Goal: Information Seeking & Learning: Find specific page/section

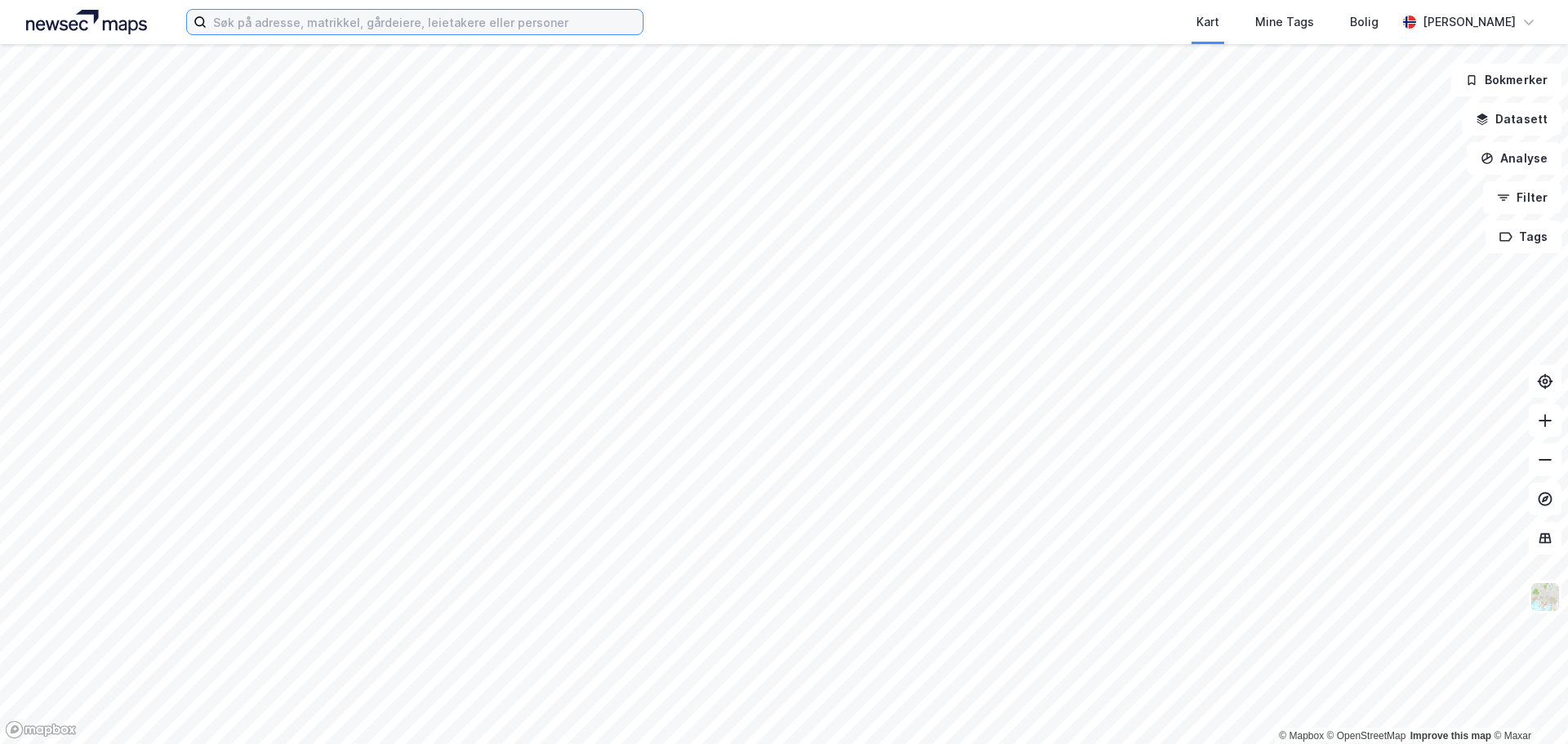
click at [362, 23] on input at bounding box center [425, 22] width 436 height 24
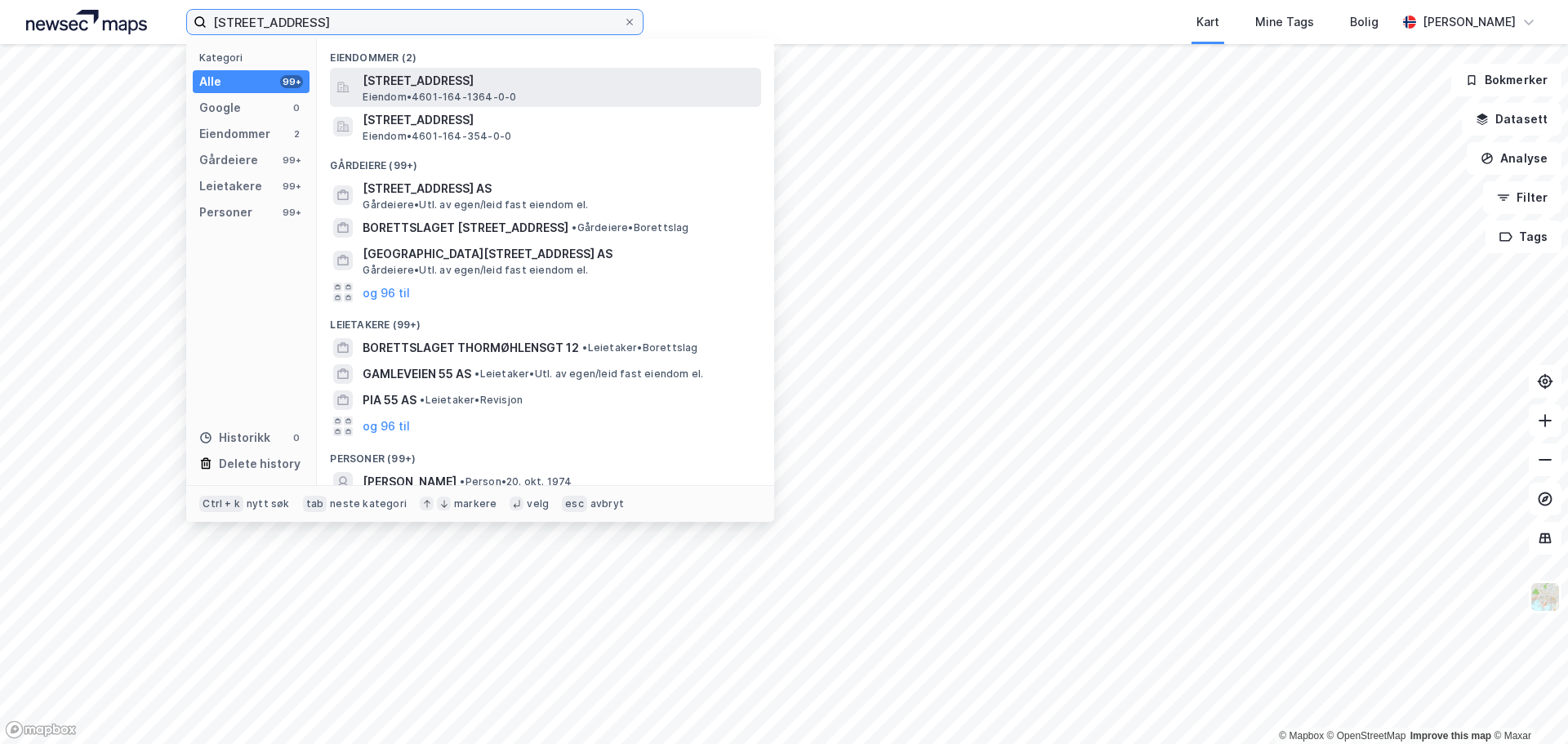
type input "[STREET_ADDRESS]"
click at [430, 89] on span "[STREET_ADDRESS]" at bounding box center [558, 80] width 392 height 19
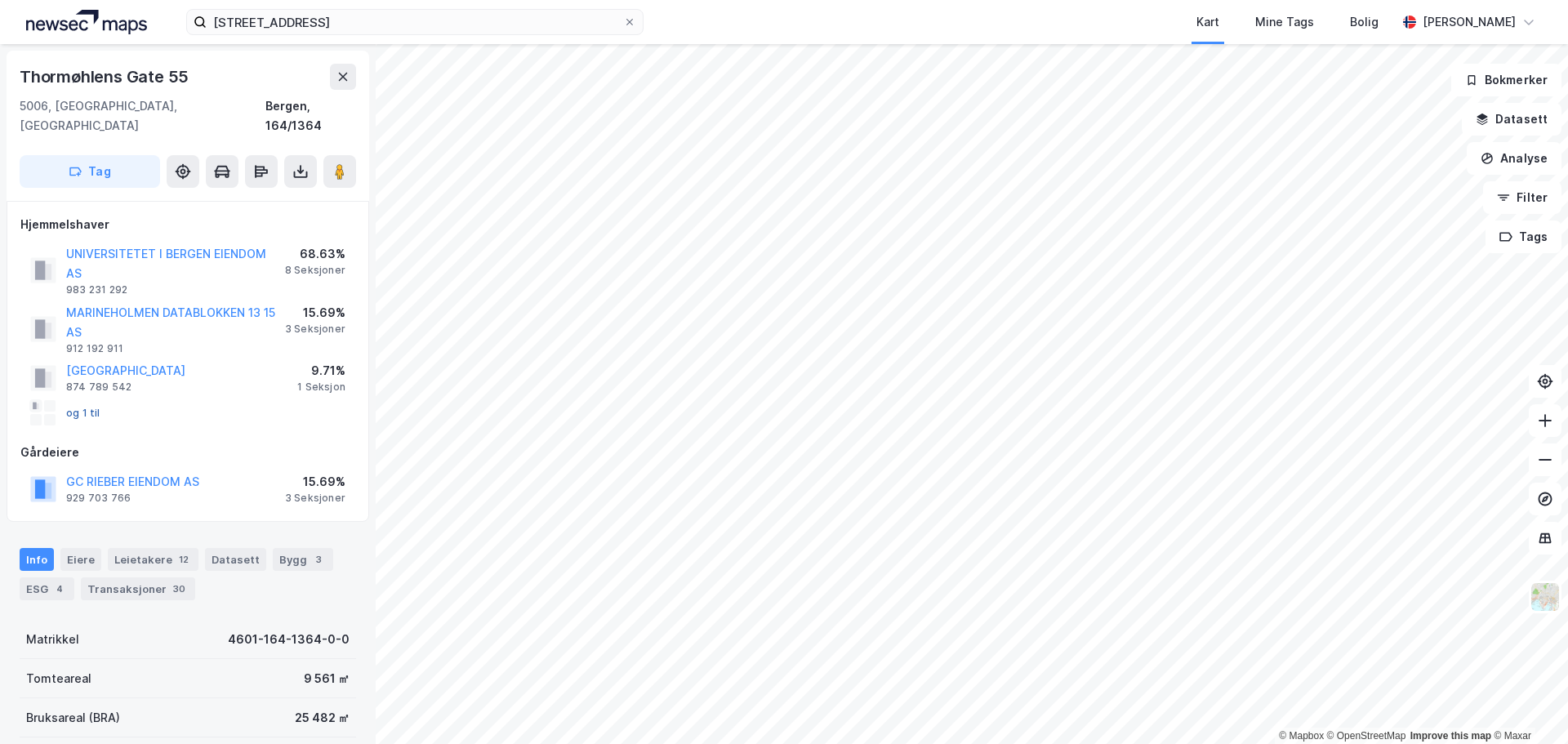
click at [0, 0] on button "og 1 til" at bounding box center [0, 0] width 0 height 0
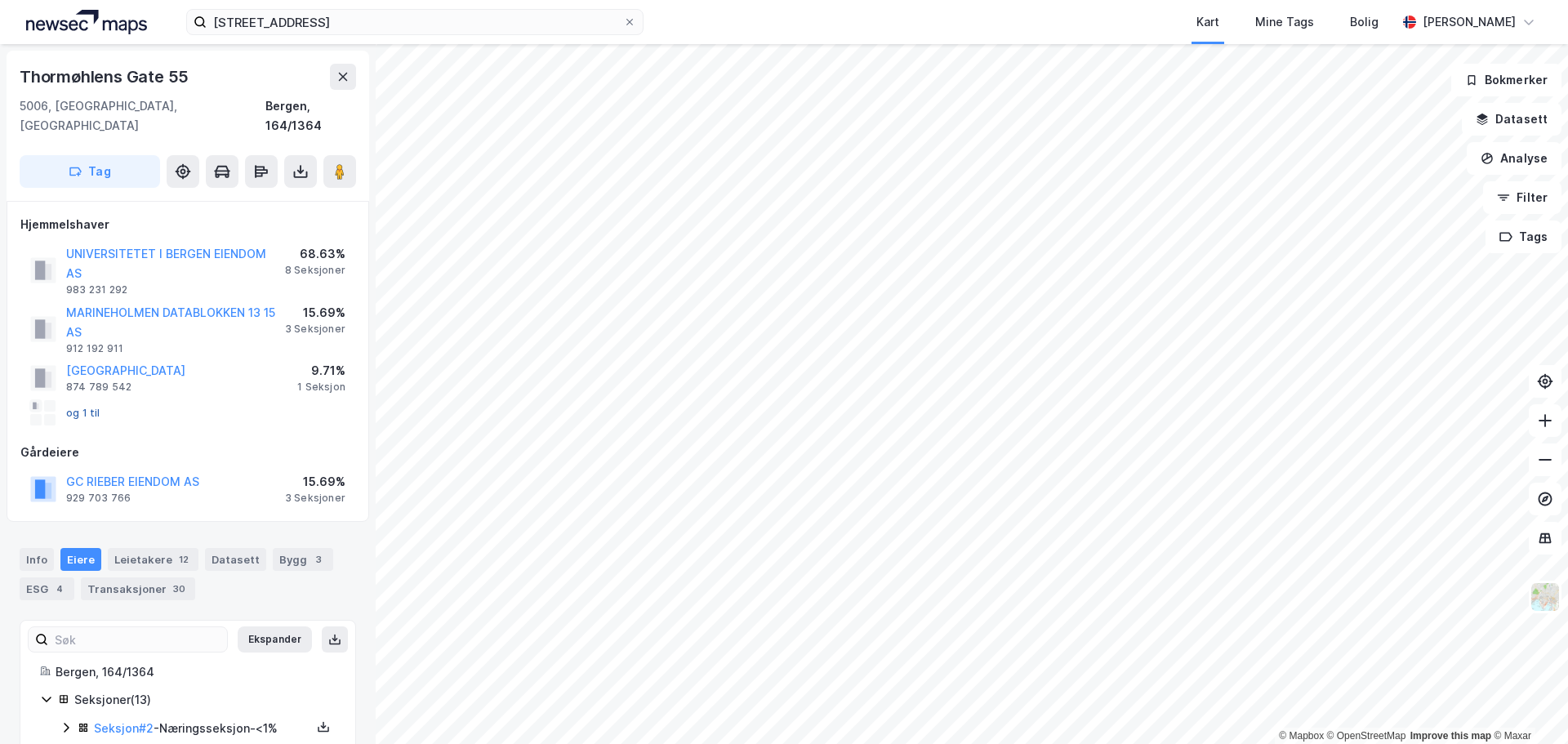
click at [0, 0] on button "og 1 til" at bounding box center [0, 0] width 0 height 0
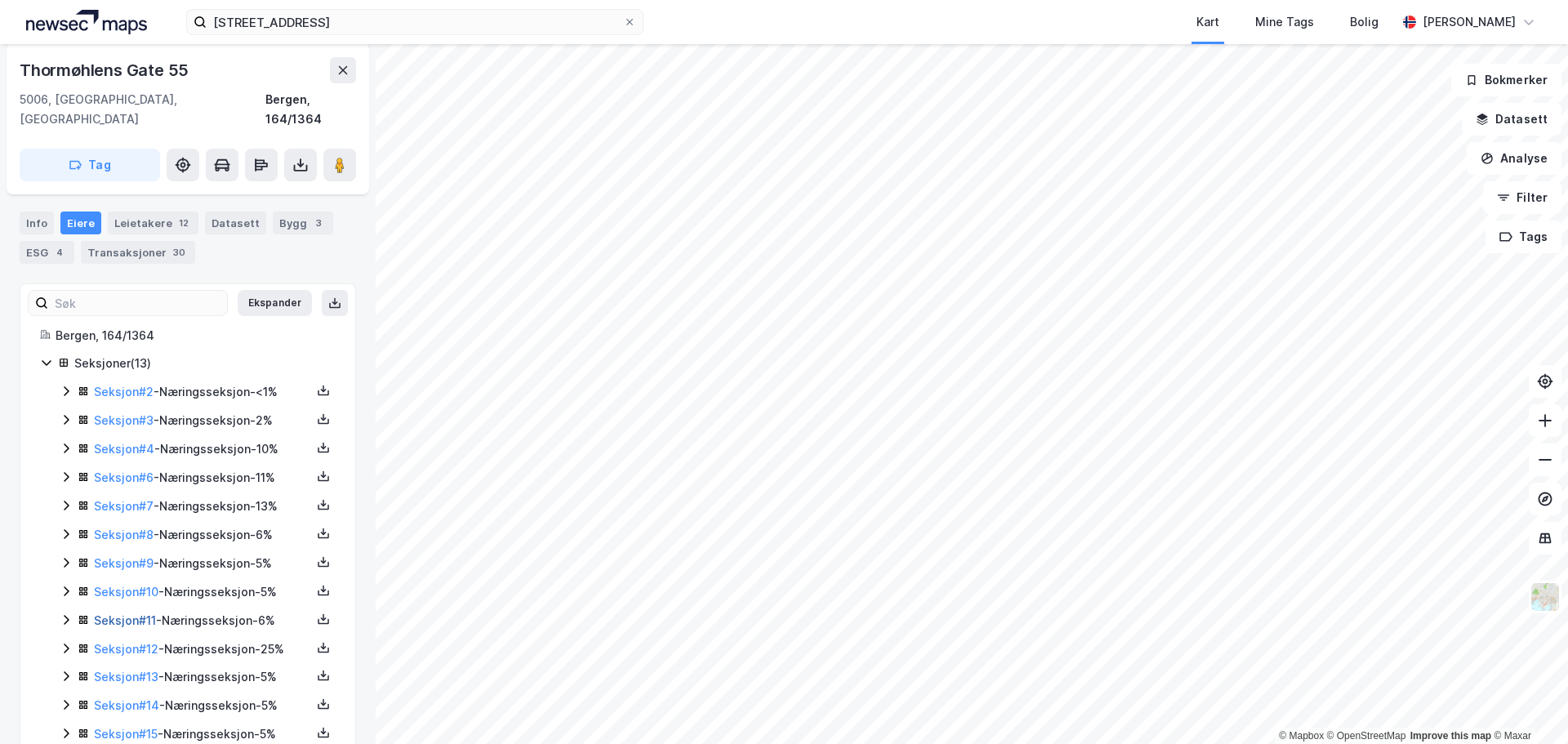
scroll to position [339, 0]
click at [134, 668] on link "Seksjon # 13" at bounding box center [125, 675] width 64 height 14
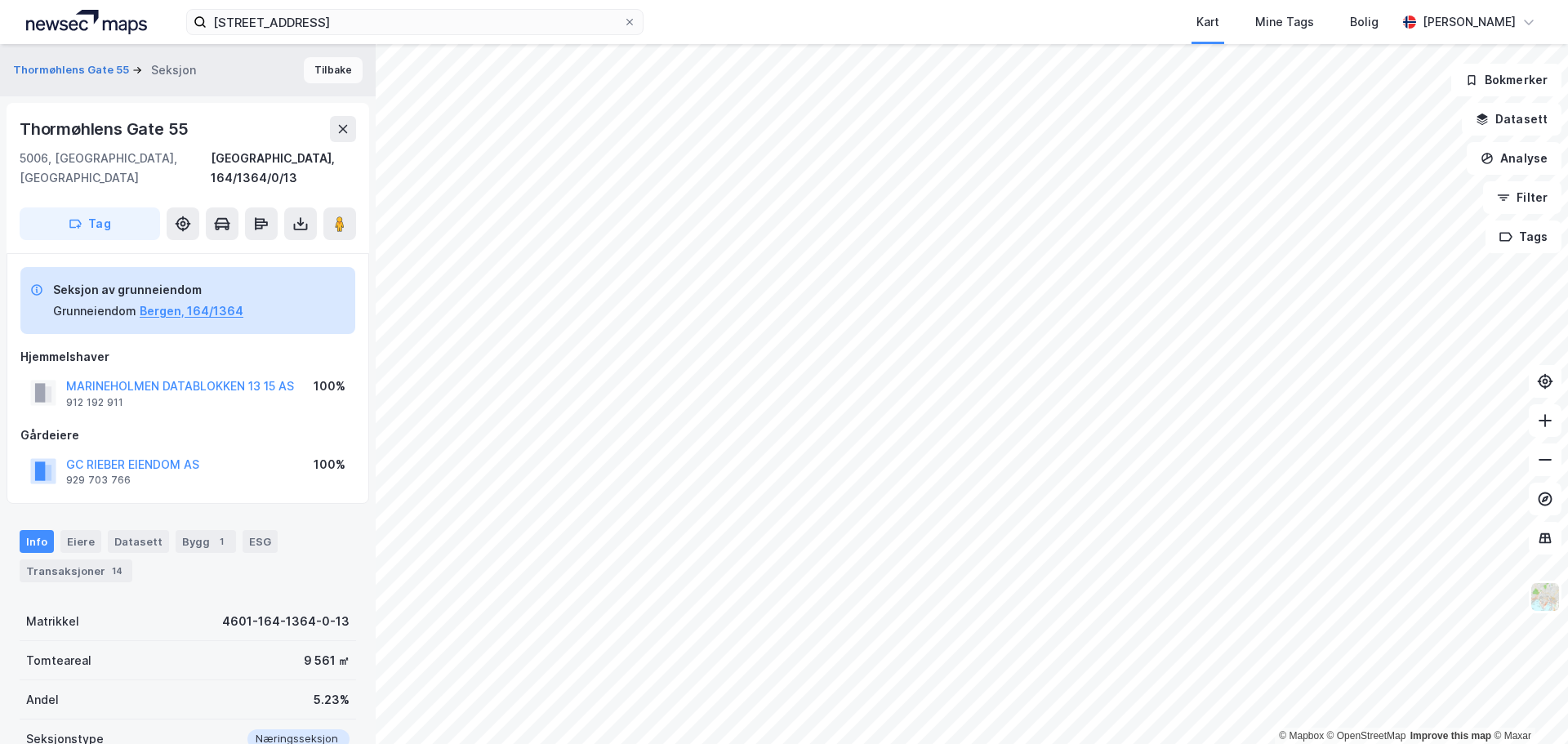
click at [318, 68] on button "Tilbake" at bounding box center [333, 69] width 59 height 26
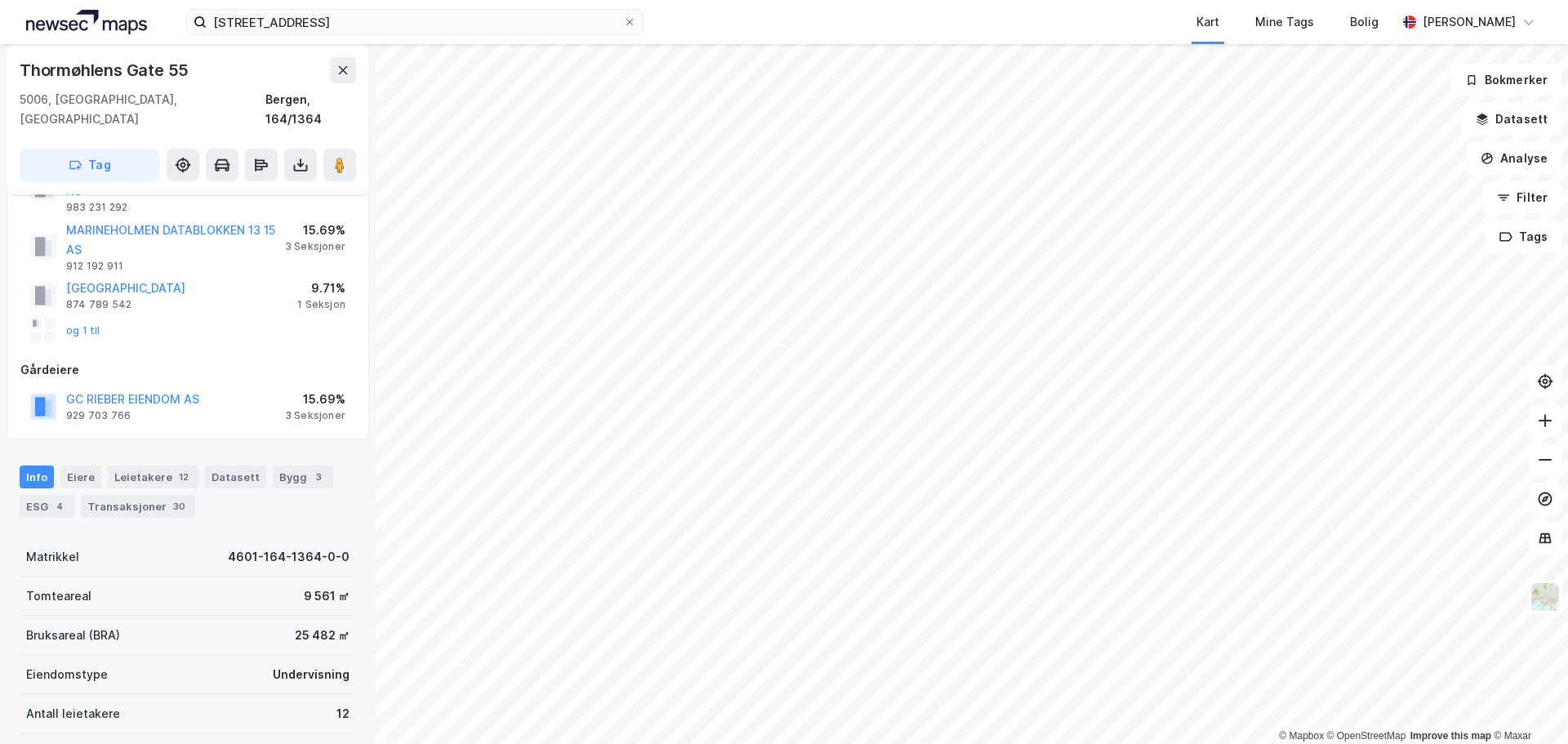
scroll to position [81, 0]
click at [90, 467] on div "Eiere" at bounding box center [80, 478] width 41 height 23
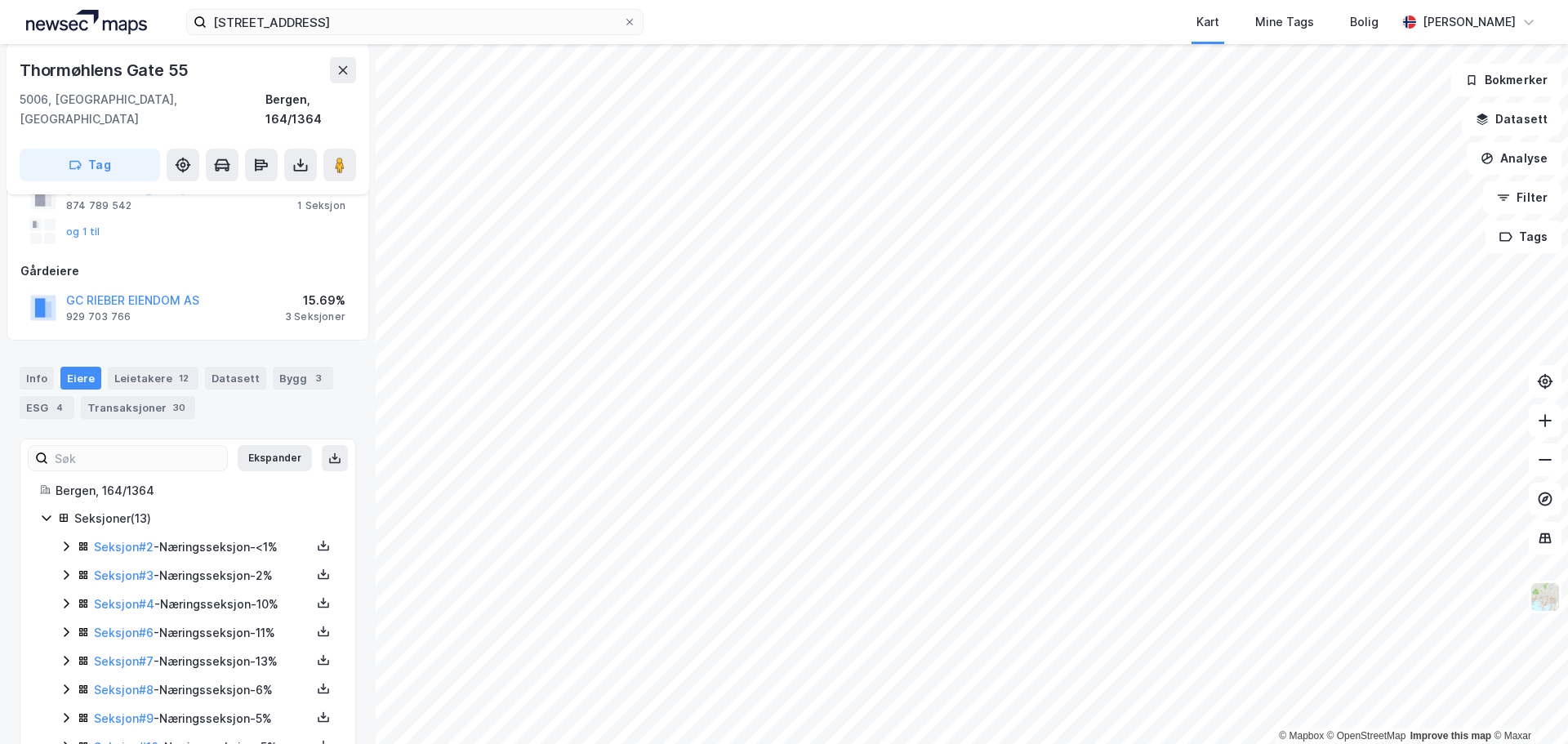
scroll to position [339, 0]
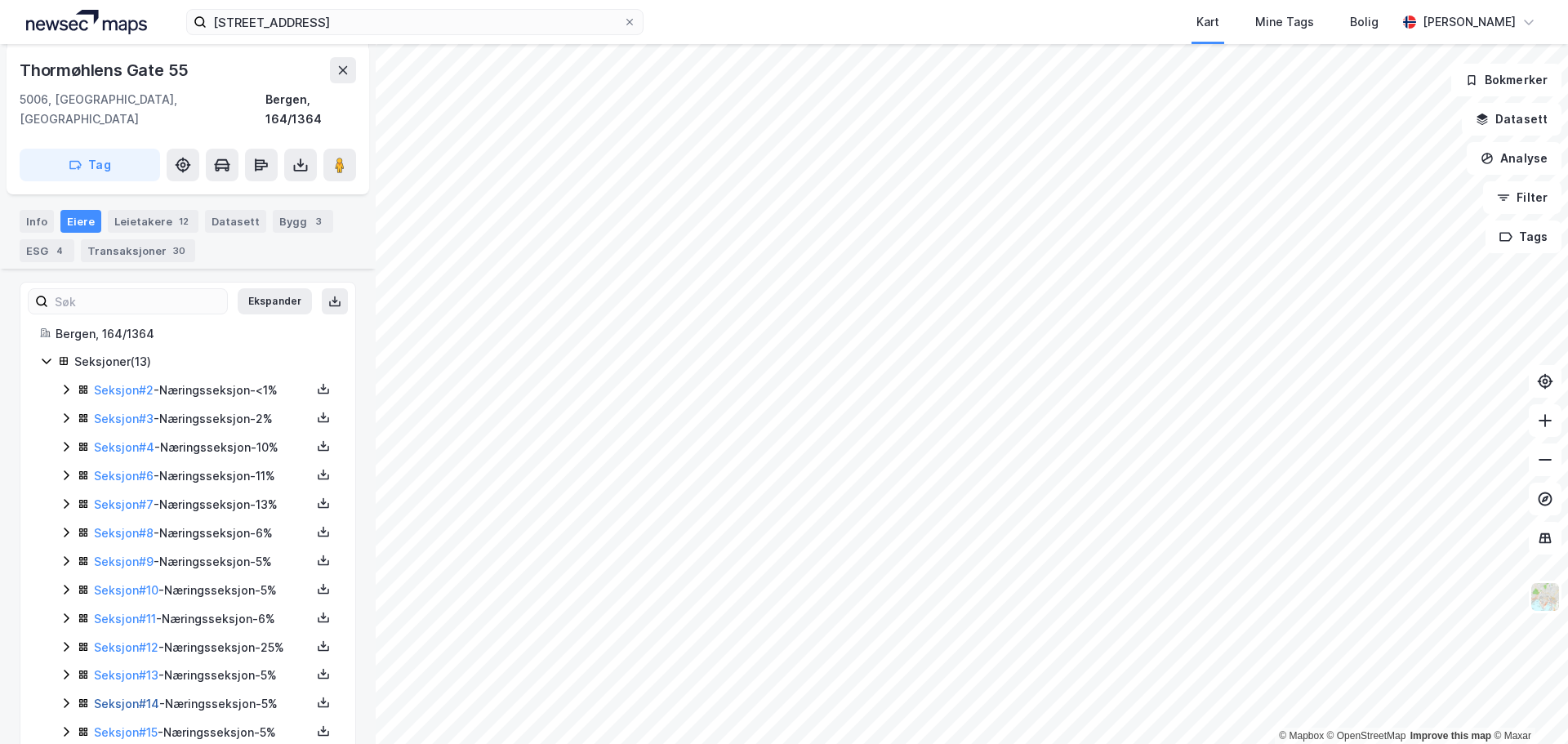
click at [148, 697] on link "Seksjon # 14" at bounding box center [126, 704] width 65 height 14
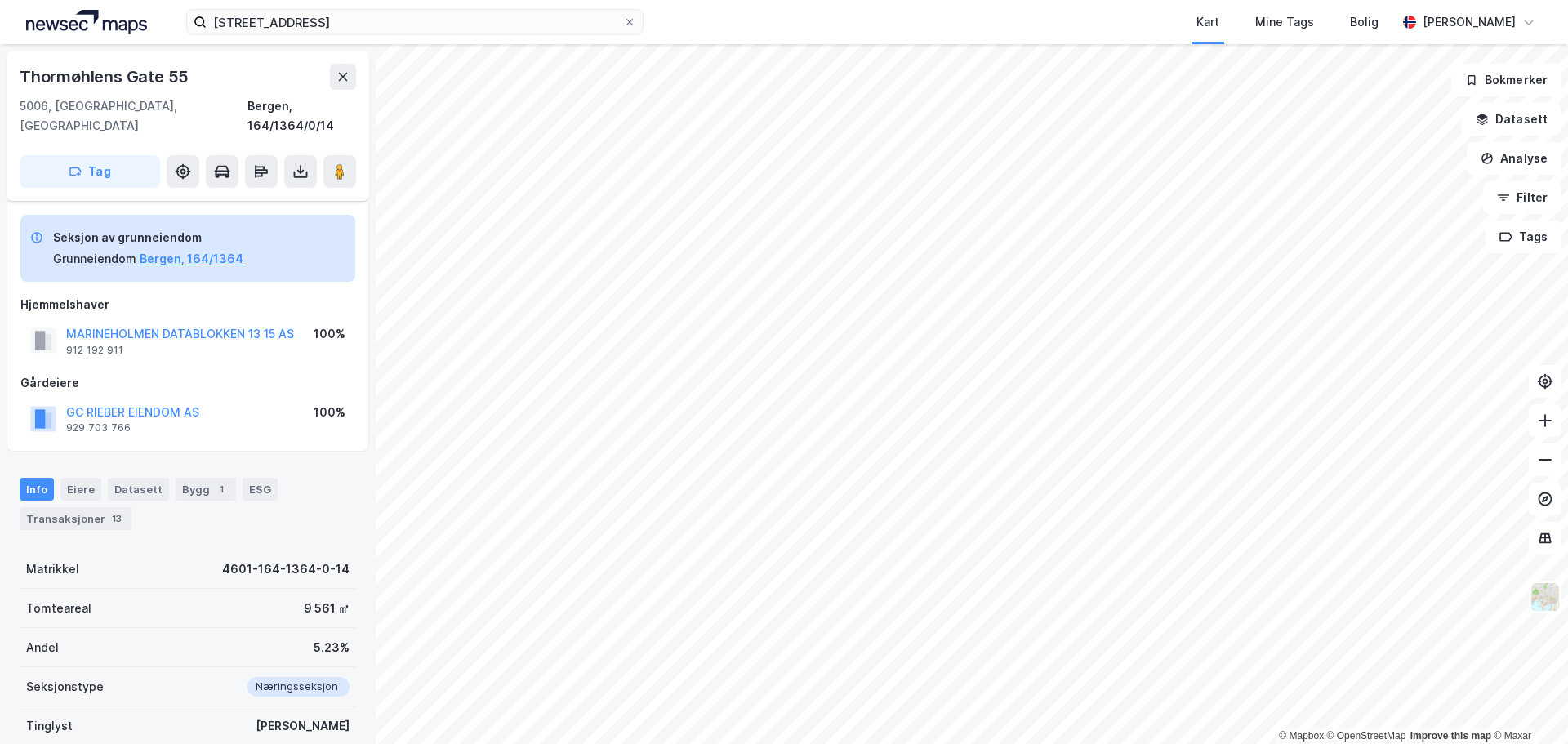
scroll to position [160, 0]
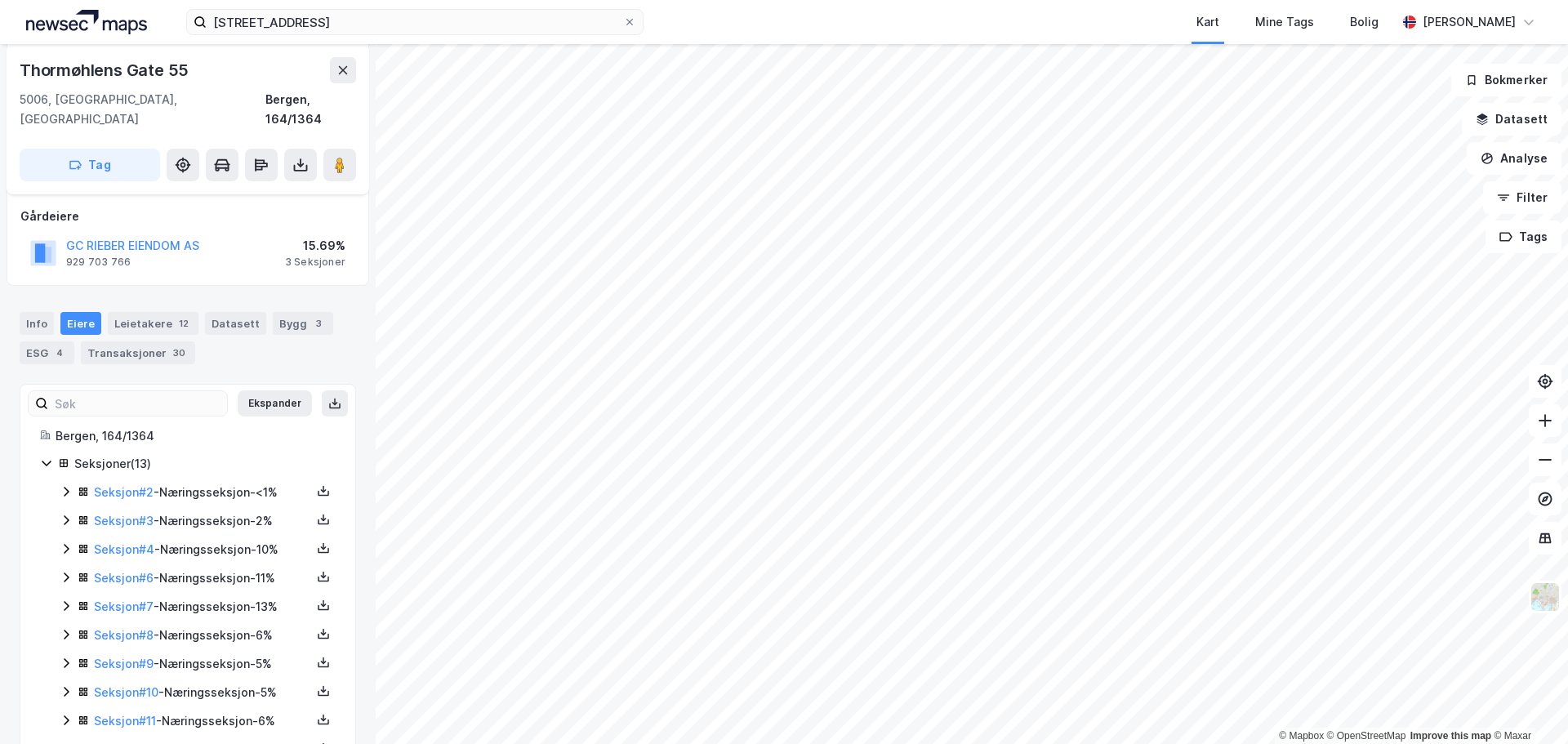
scroll to position [339, 0]
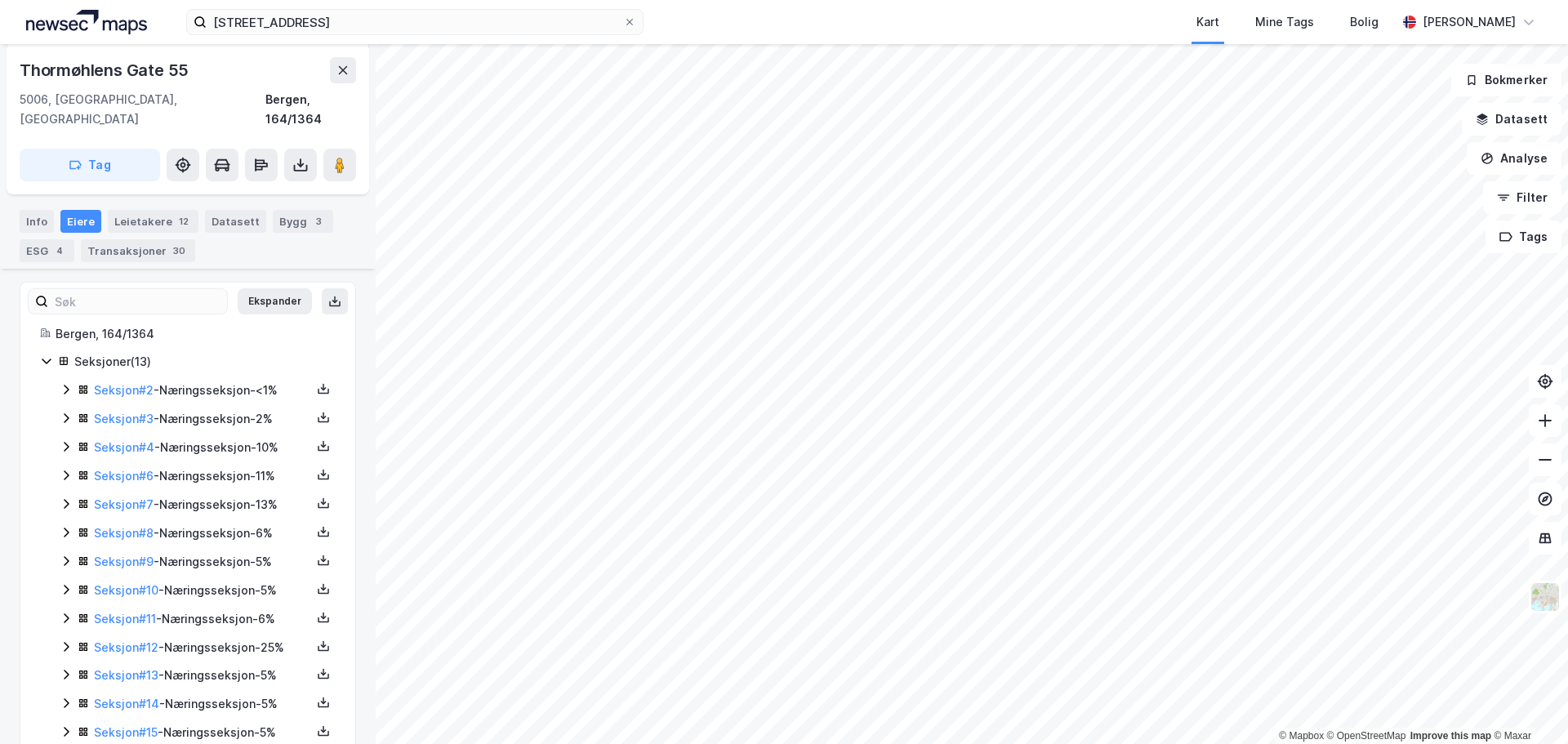
click at [69, 726] on icon at bounding box center [66, 732] width 13 height 13
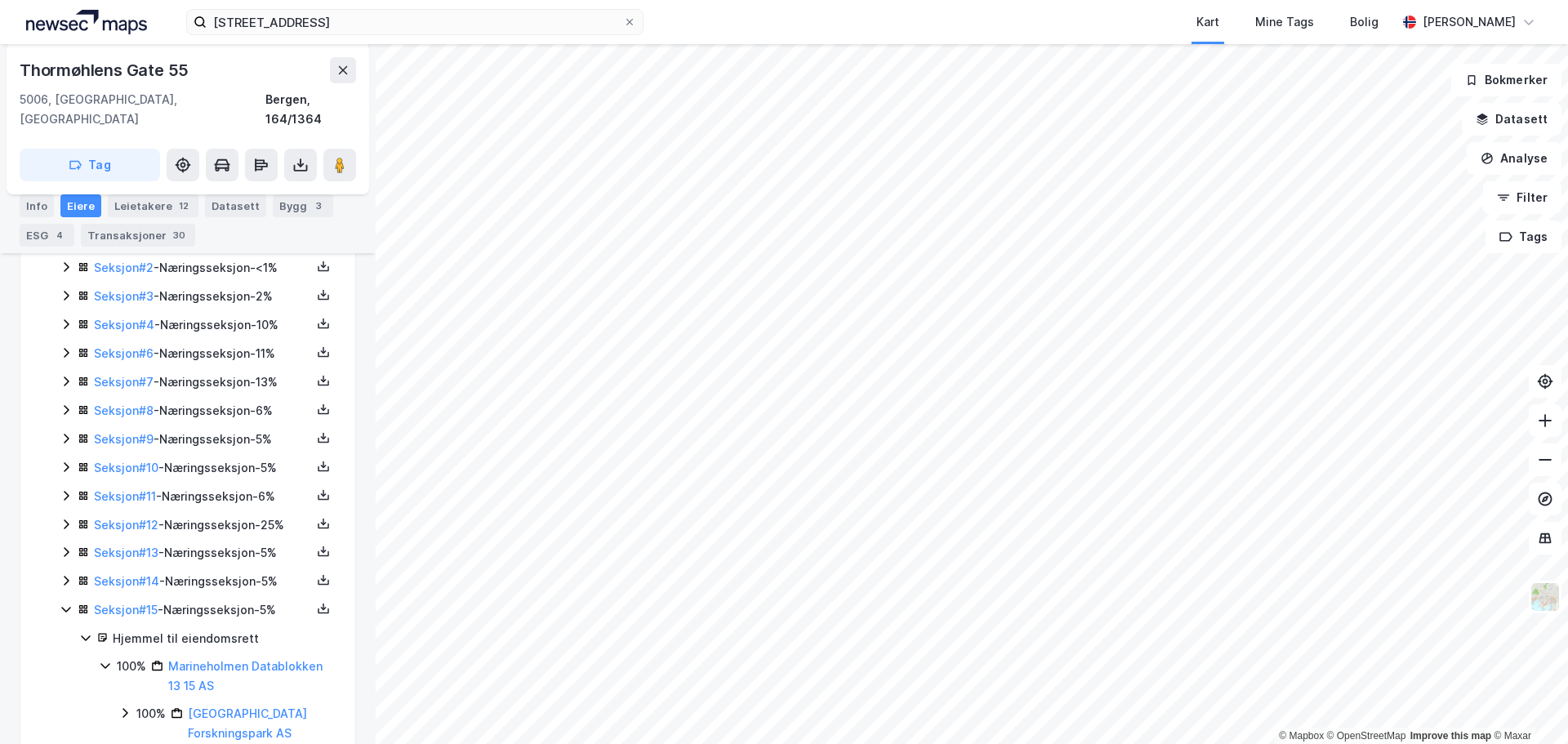
click at [86, 631] on icon at bounding box center [86, 638] width 13 height 13
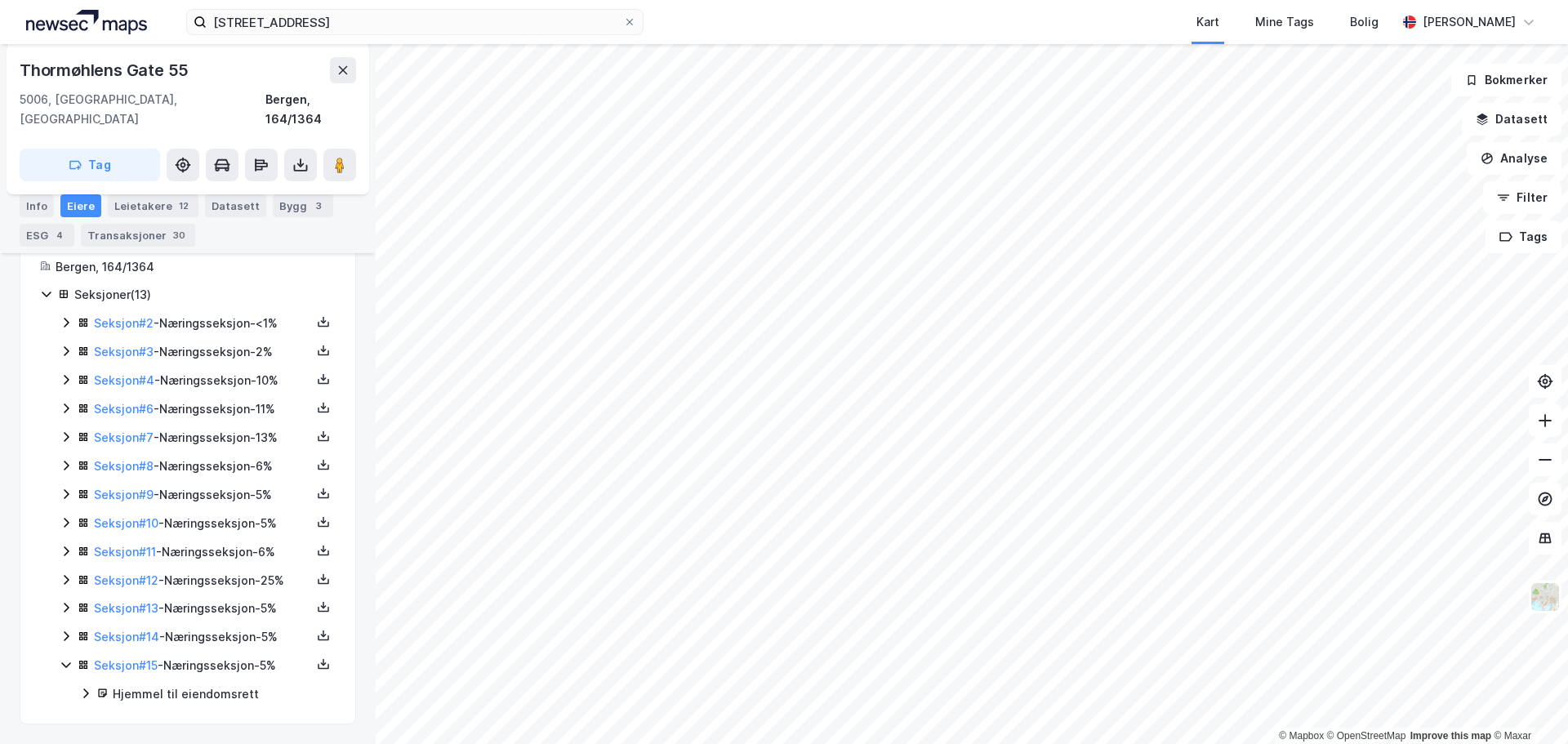
scroll to position [366, 0]
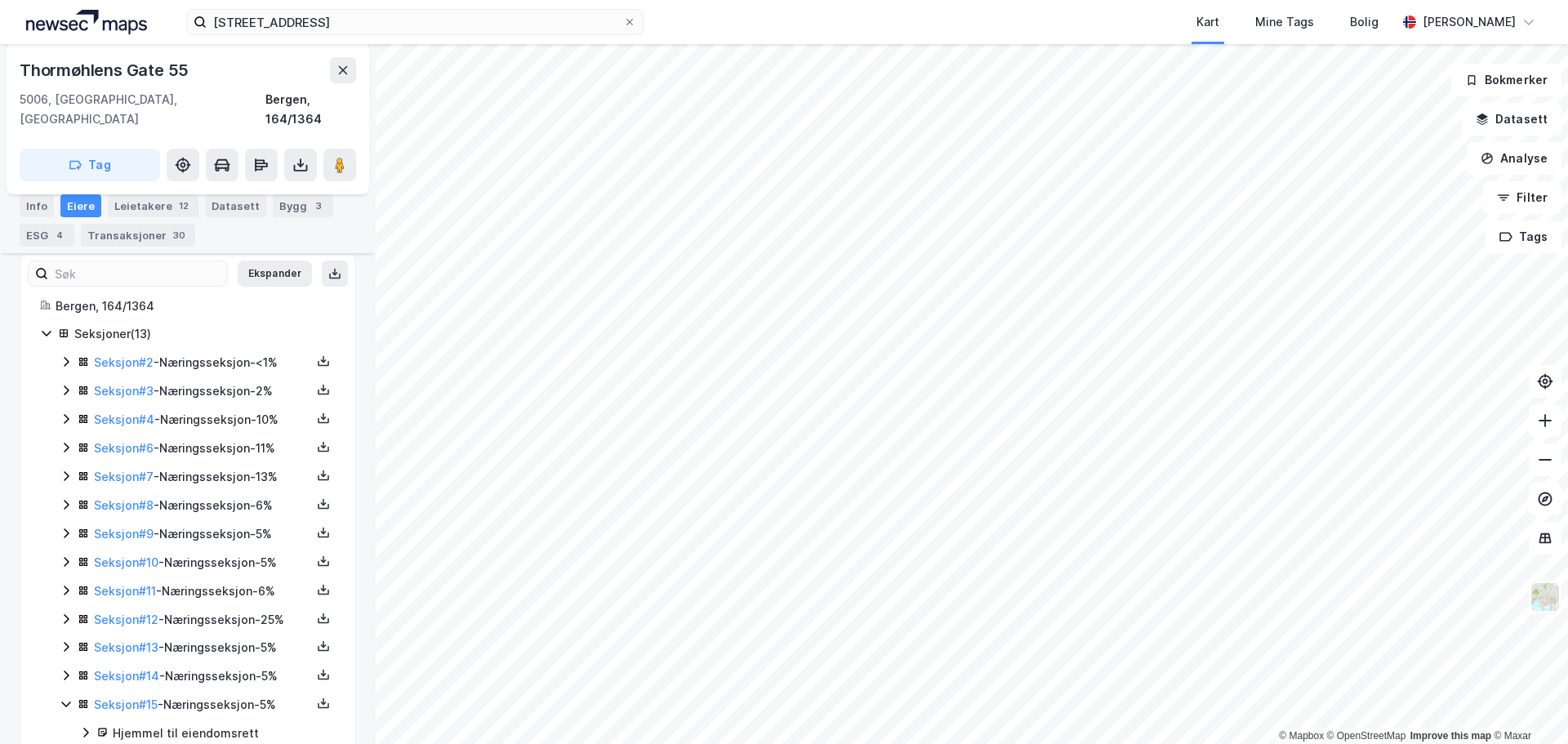
click at [64, 698] on icon at bounding box center [66, 705] width 13 height 13
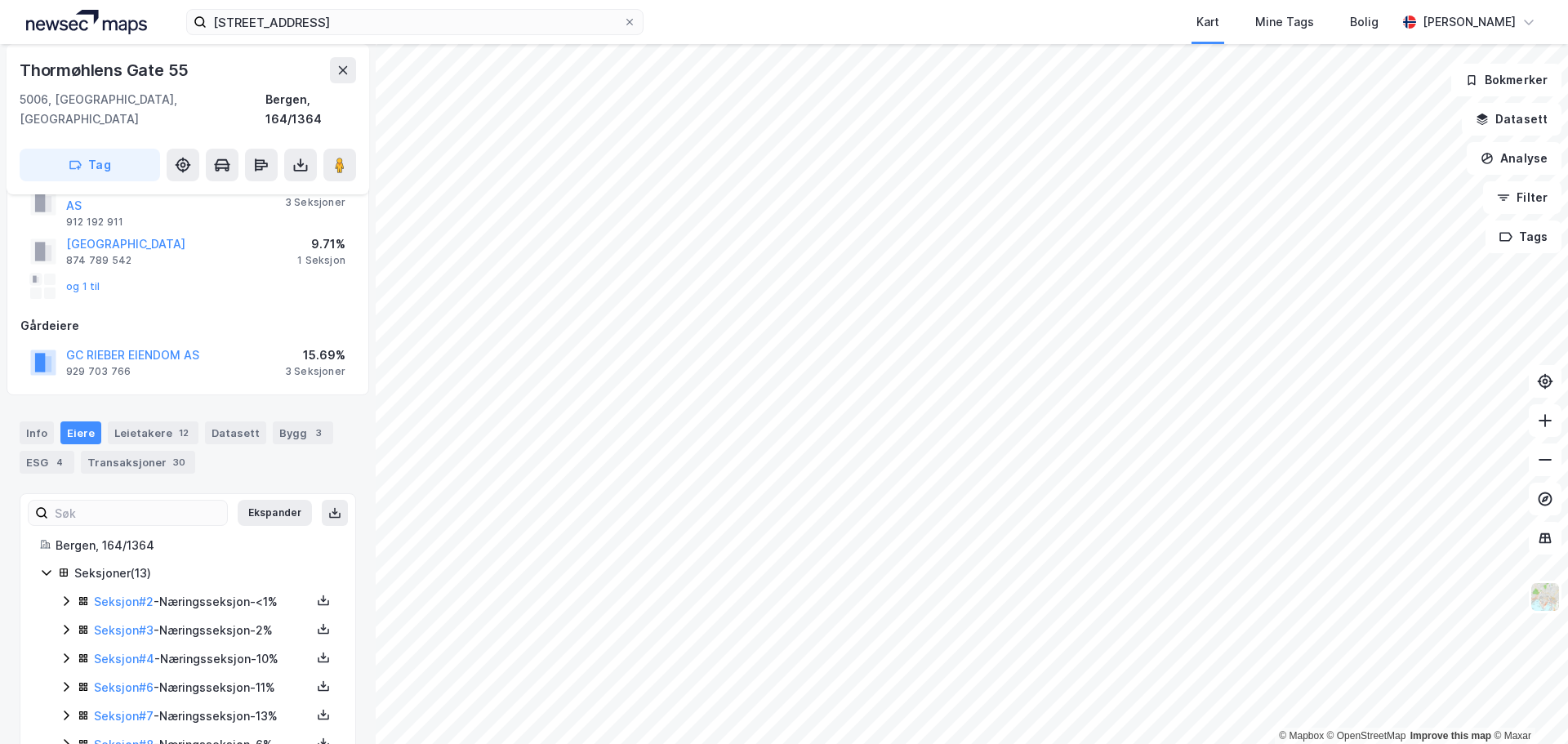
scroll to position [93, 0]
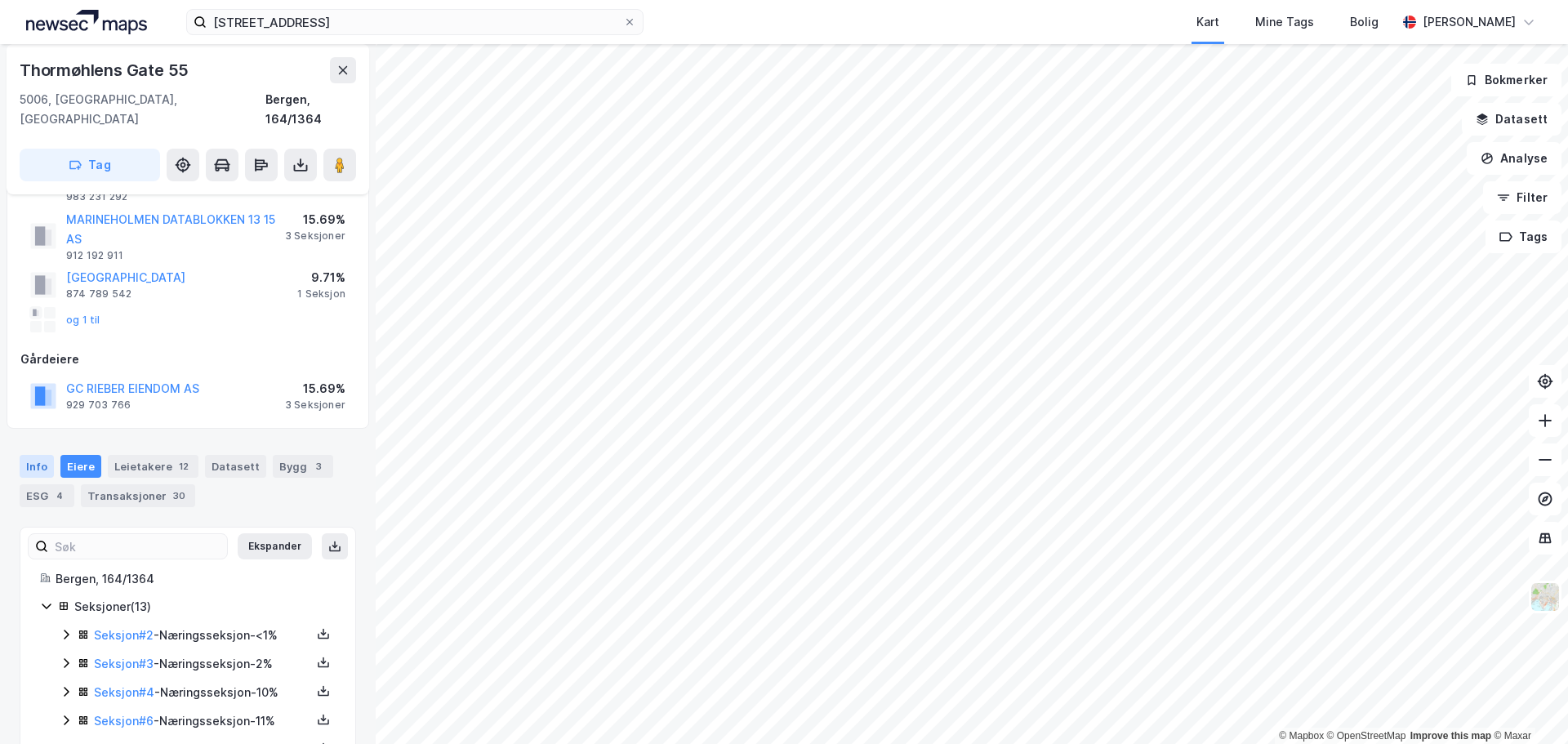
click at [46, 455] on div "Info" at bounding box center [36, 466] width 34 height 23
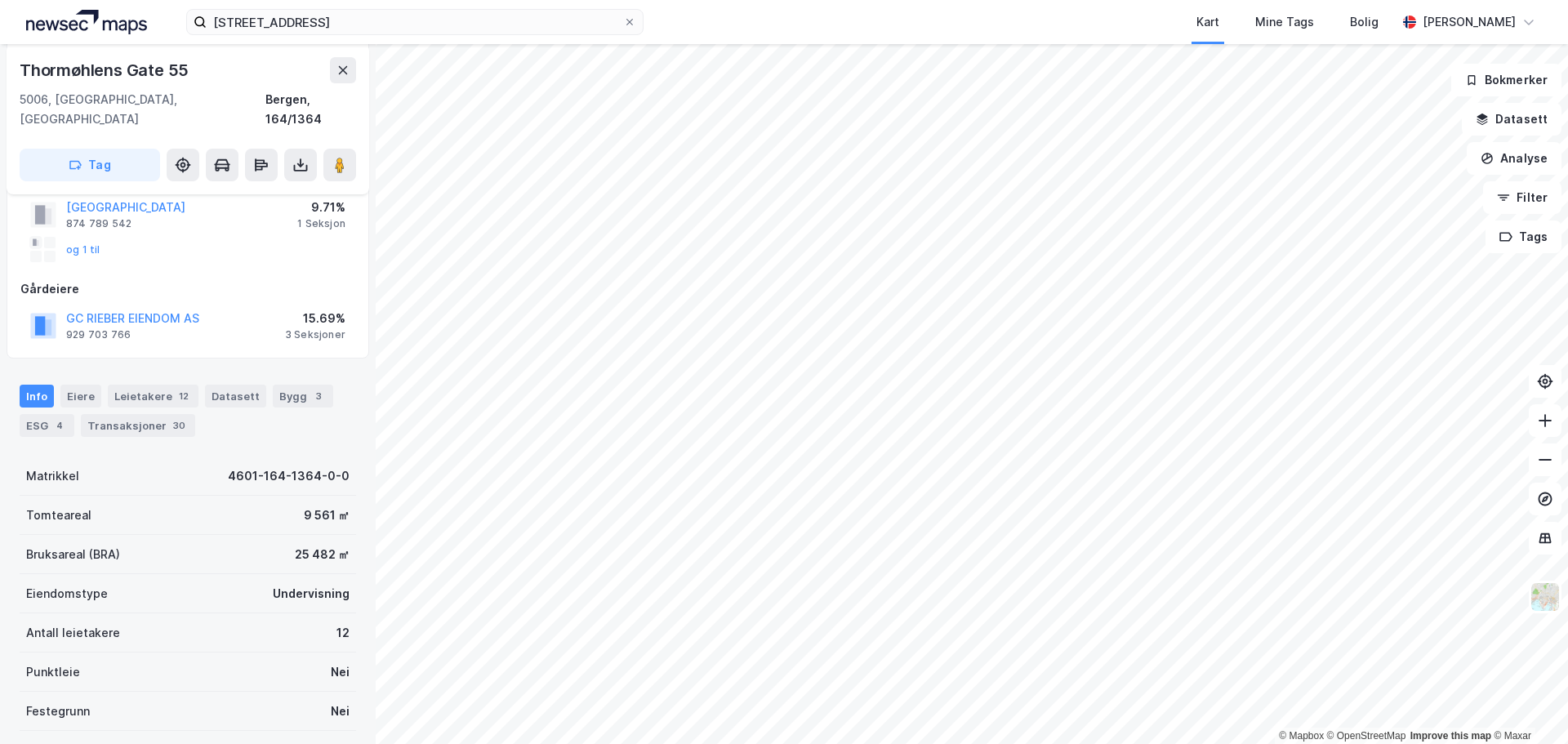
scroll to position [175, 0]
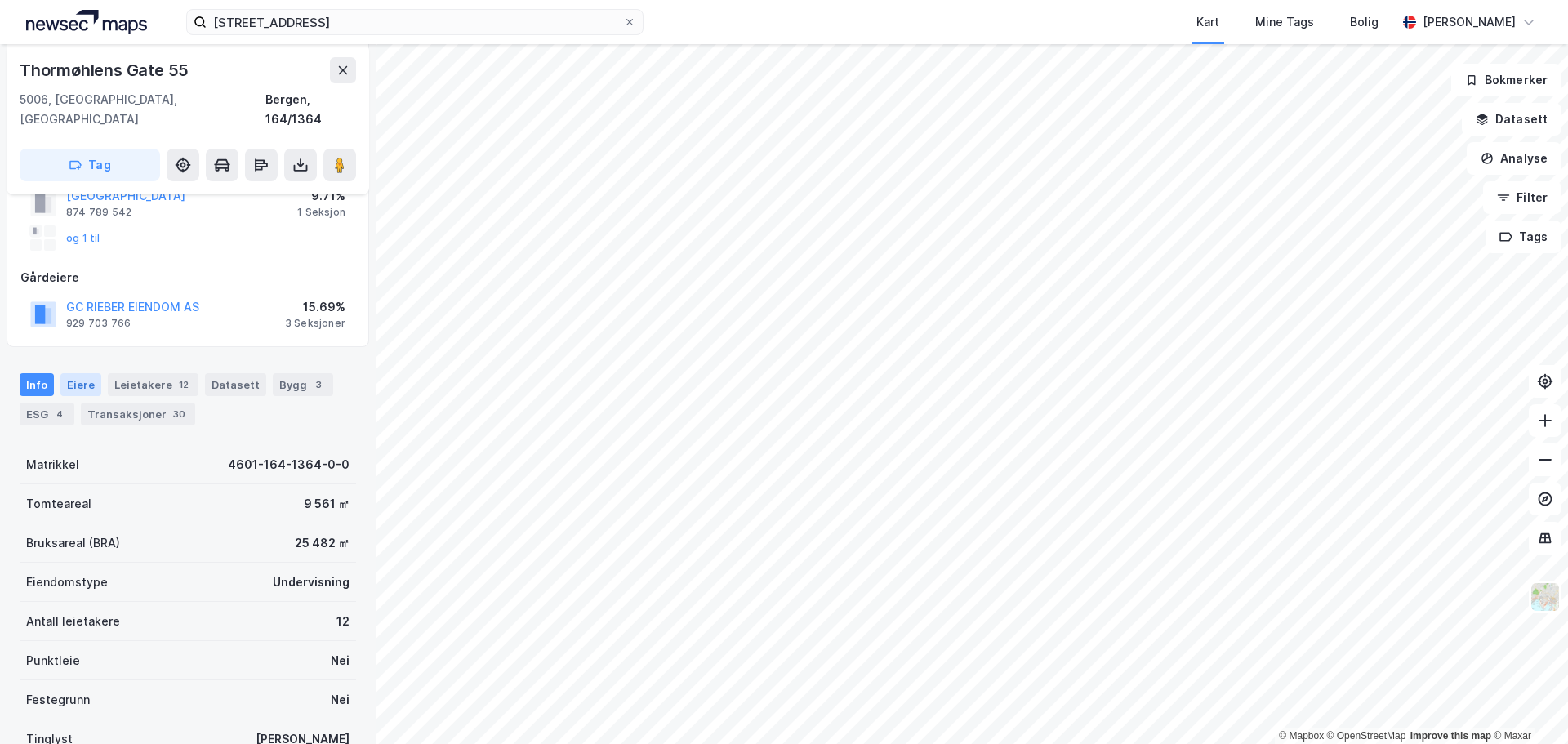
click at [79, 374] on div "Eiere" at bounding box center [80, 385] width 41 height 23
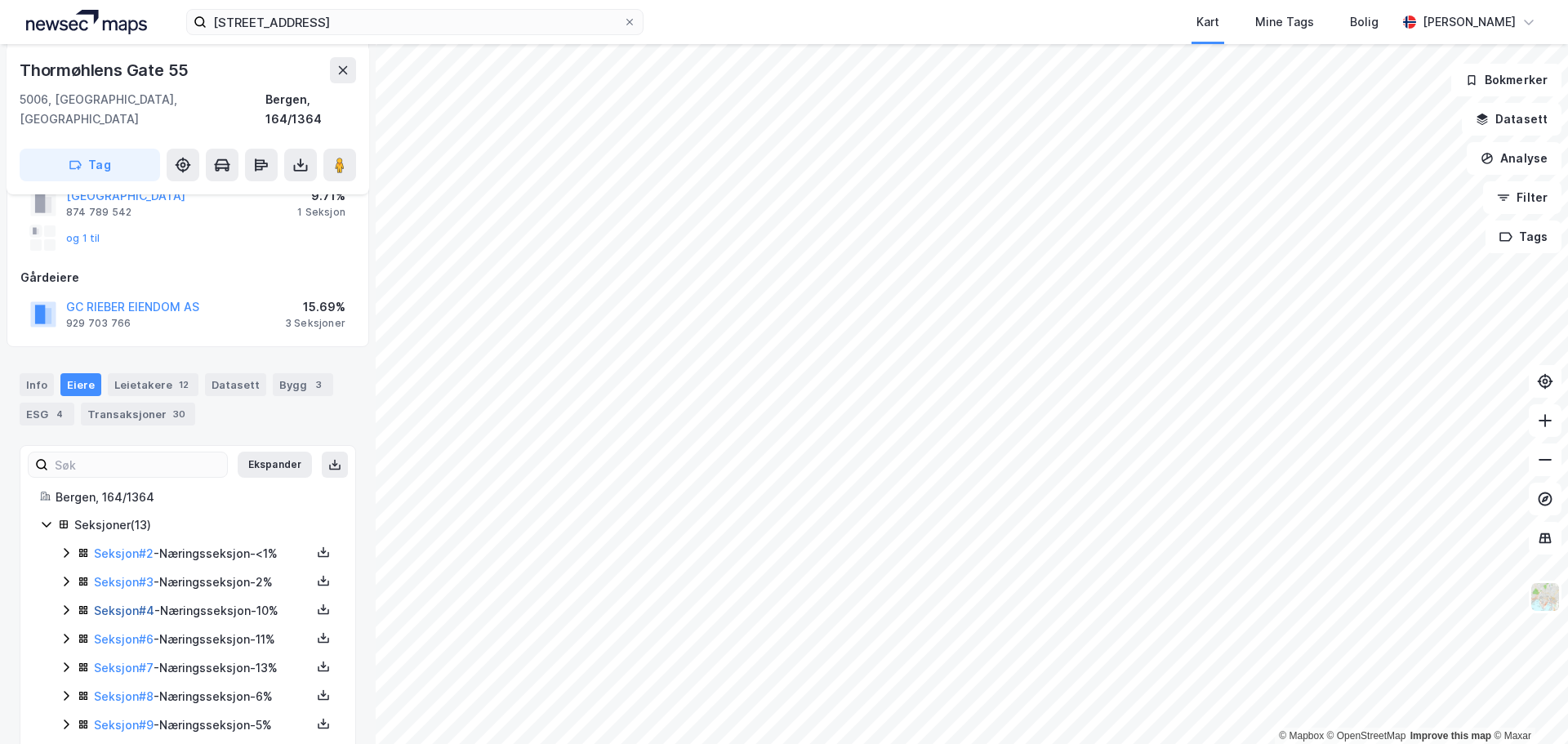
scroll to position [339, 0]
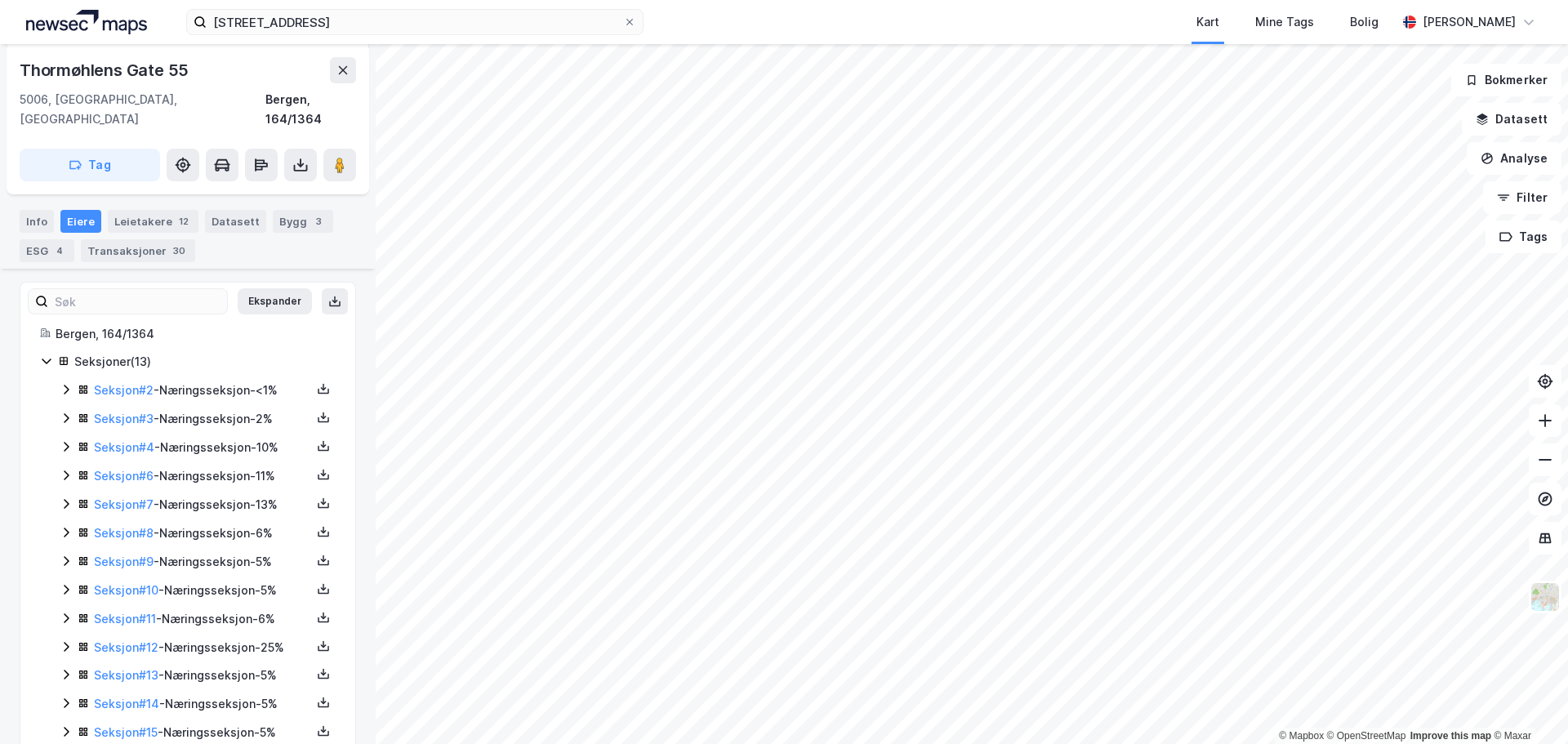
click at [63, 668] on icon at bounding box center [66, 675] width 13 height 13
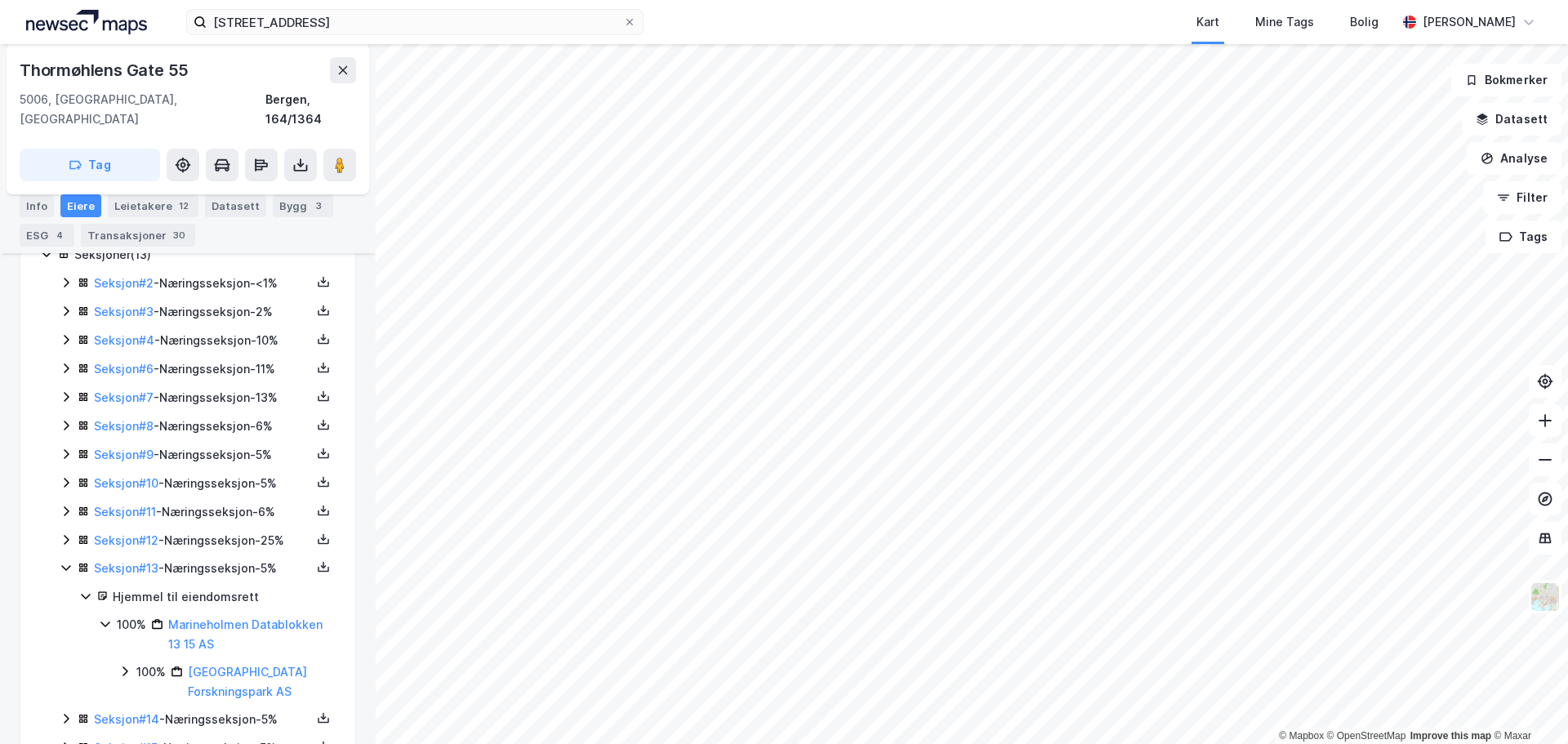
scroll to position [461, 0]
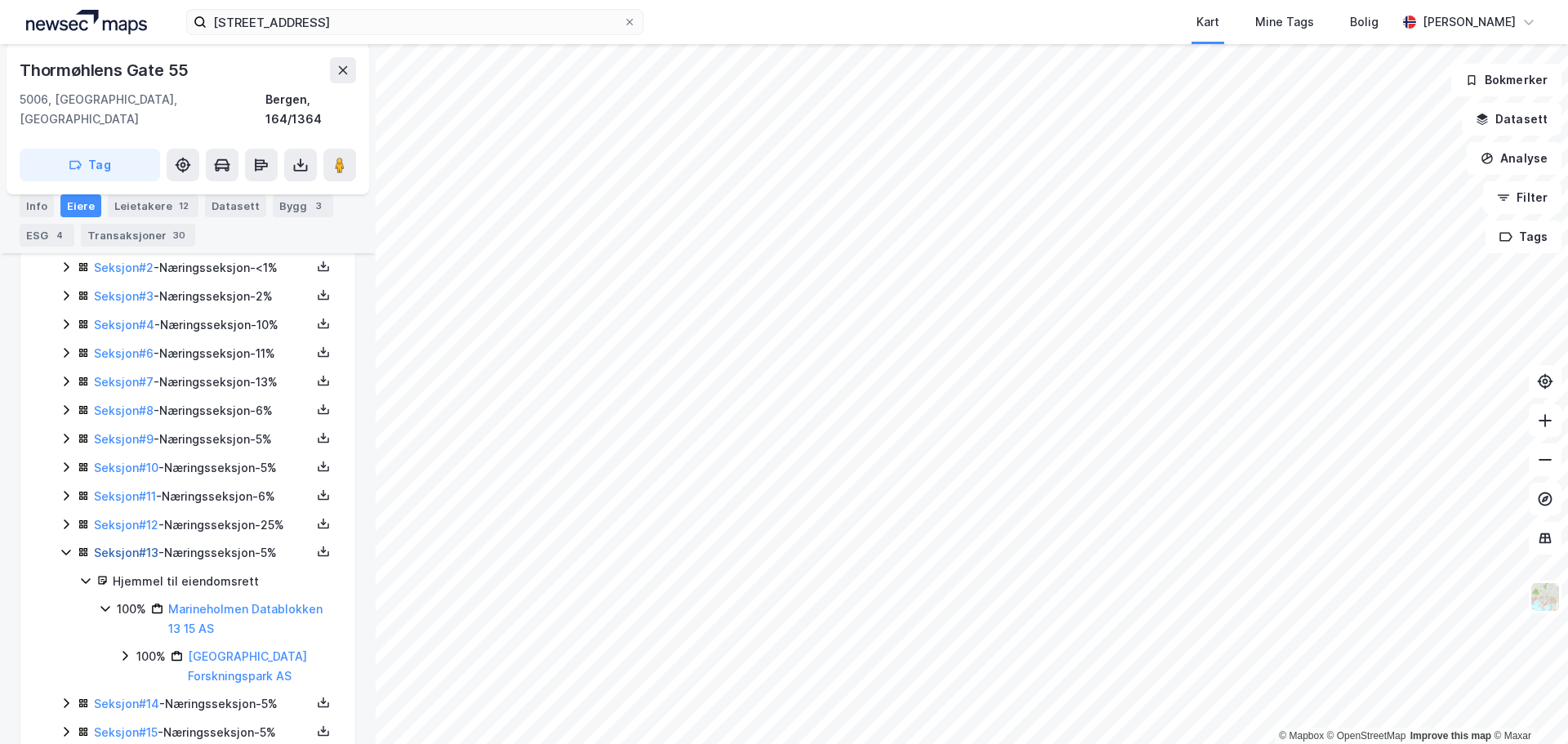
click at [140, 546] on link "Seksjon # 13" at bounding box center [125, 553] width 64 height 14
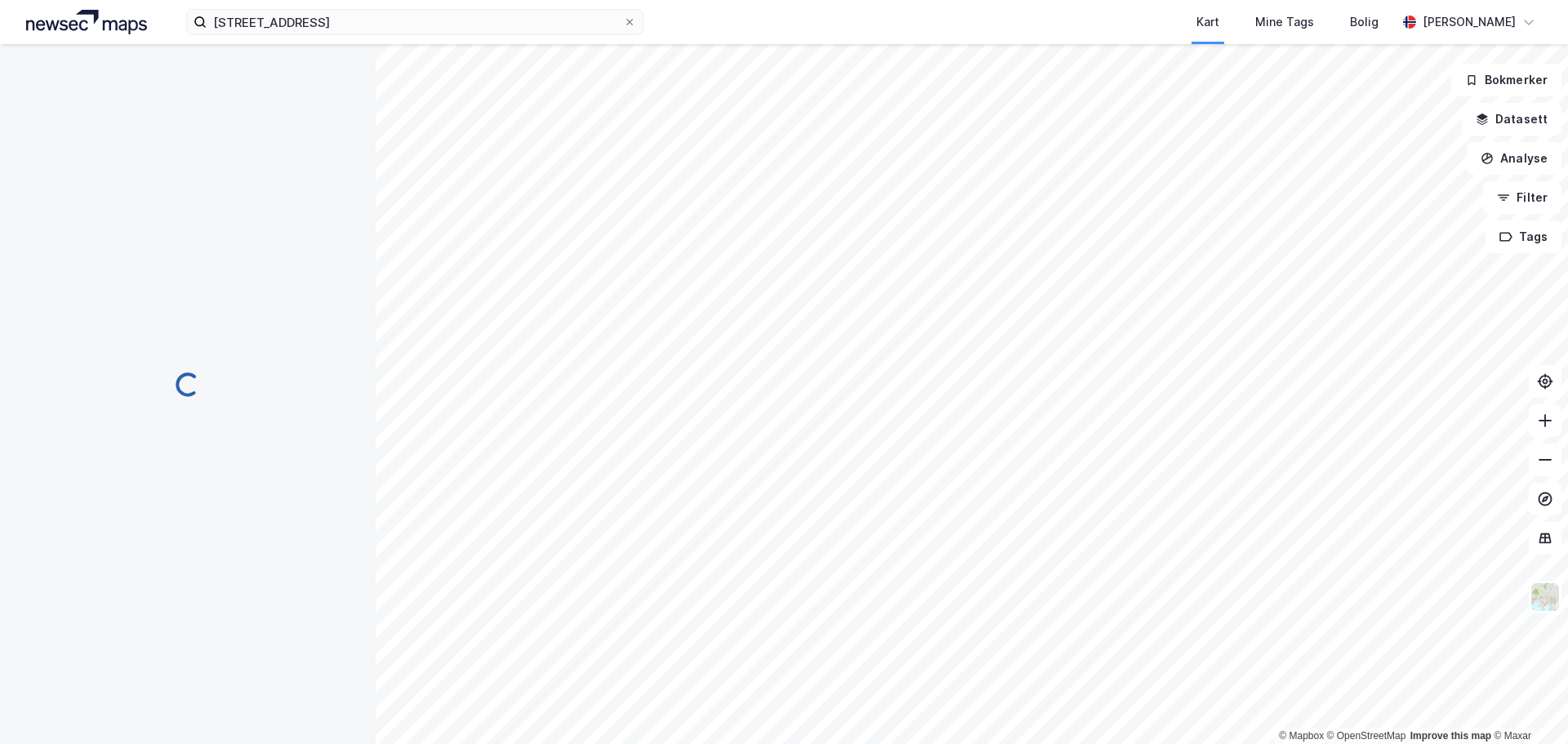
scroll to position [160, 0]
